Goal: Task Accomplishment & Management: Complete application form

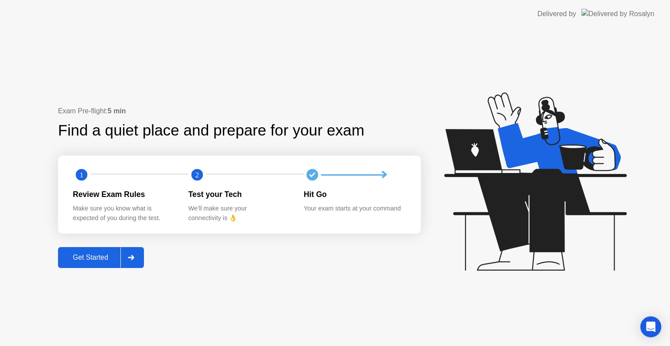
click at [138, 258] on div at bounding box center [130, 258] width 21 height 20
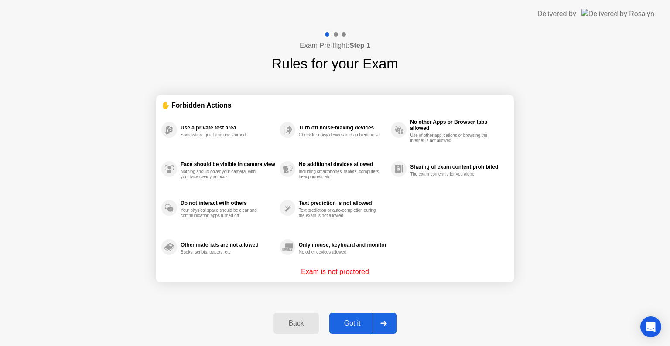
click at [380, 323] on icon at bounding box center [383, 323] width 7 height 5
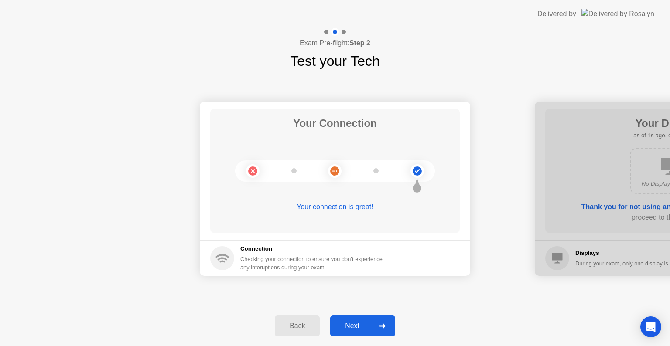
click at [384, 326] on icon at bounding box center [382, 326] width 6 height 5
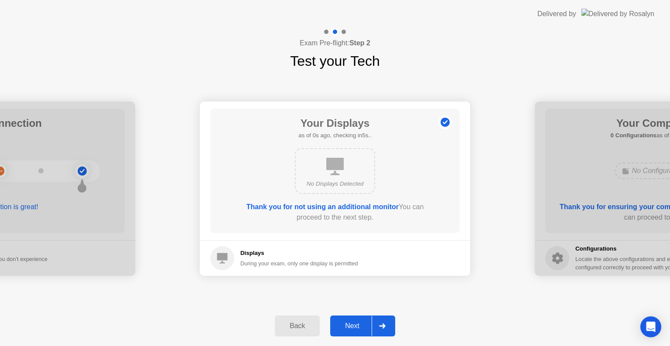
click at [384, 326] on icon at bounding box center [382, 326] width 6 height 5
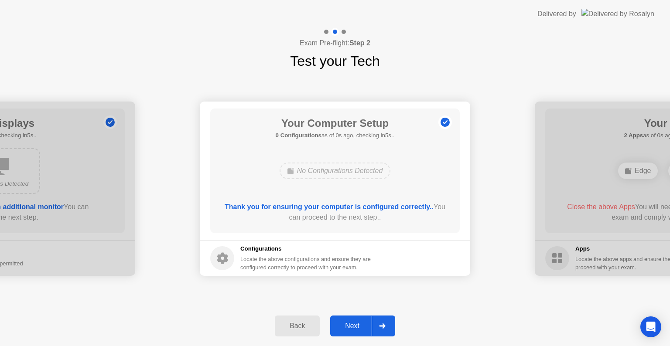
click at [384, 326] on icon at bounding box center [382, 326] width 6 height 5
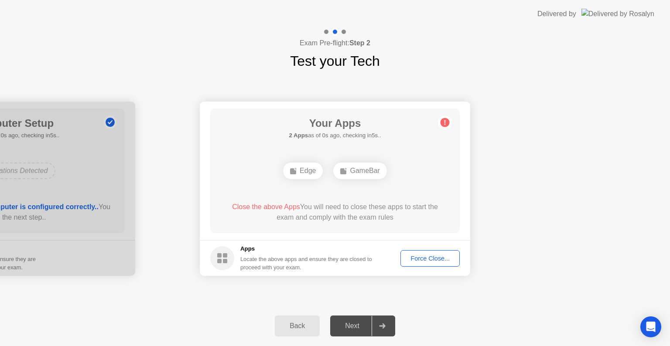
click at [384, 326] on icon at bounding box center [382, 326] width 6 height 5
click at [432, 261] on div "Force Close..." at bounding box center [430, 258] width 53 height 7
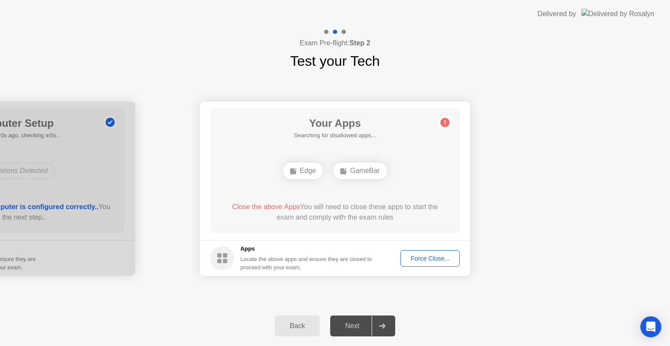
click at [438, 257] on div "Force Close..." at bounding box center [430, 258] width 53 height 7
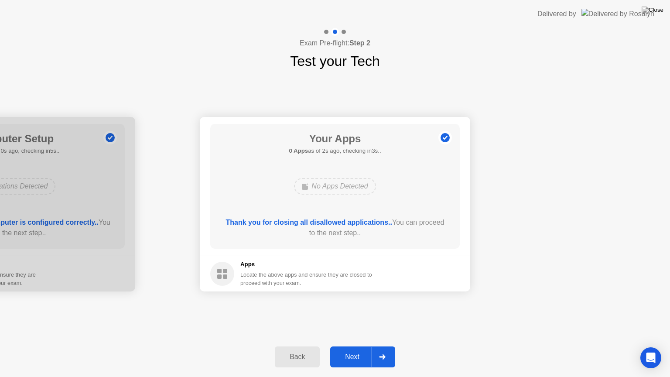
click at [390, 346] on div at bounding box center [382, 357] width 21 height 20
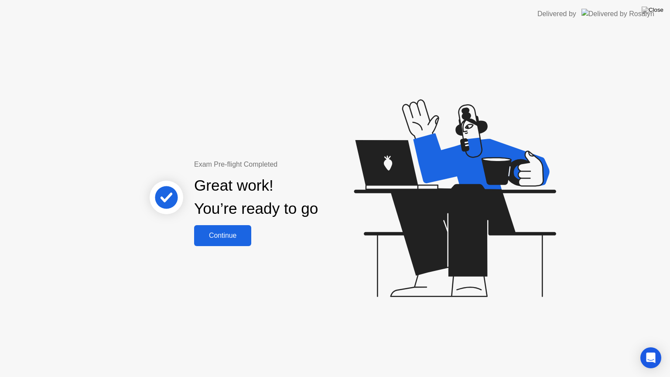
click at [231, 244] on button "Continue" at bounding box center [222, 235] width 57 height 21
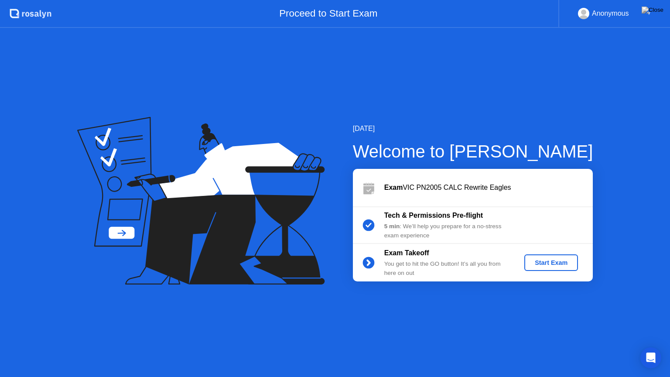
click at [555, 264] on div "Start Exam" at bounding box center [551, 262] width 47 height 7
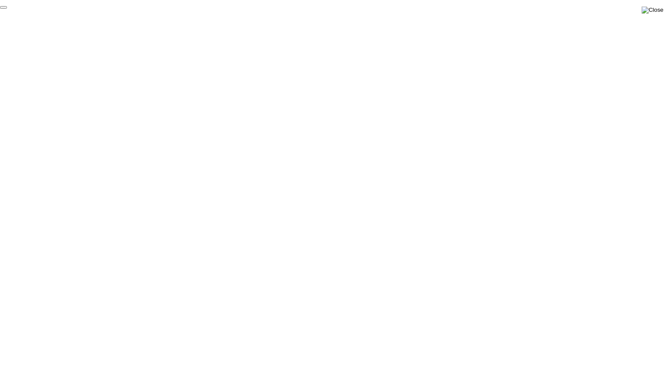
click at [663, 14] on img at bounding box center [653, 10] width 22 height 7
